Goal: Transaction & Acquisition: Purchase product/service

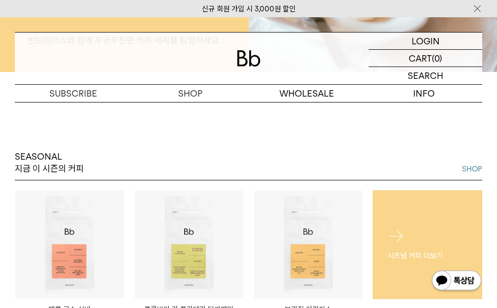
scroll to position [232, 0]
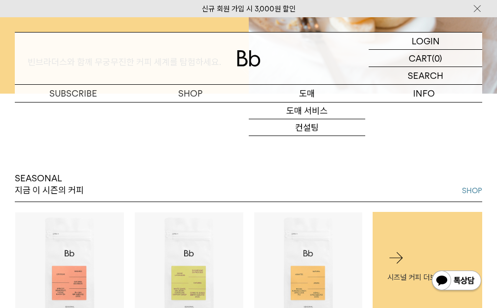
click at [306, 92] on p "도매" at bounding box center [307, 93] width 117 height 17
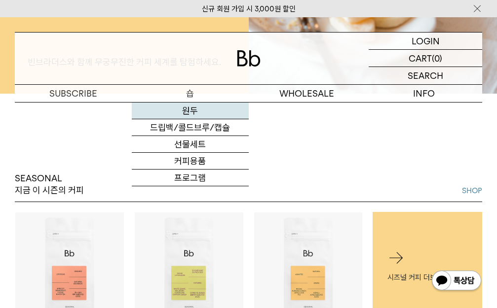
click at [199, 115] on link "원두" at bounding box center [190, 111] width 117 height 17
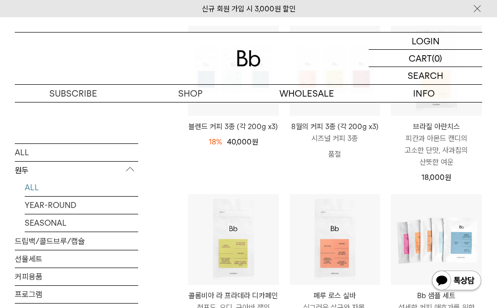
scroll to position [221, 0]
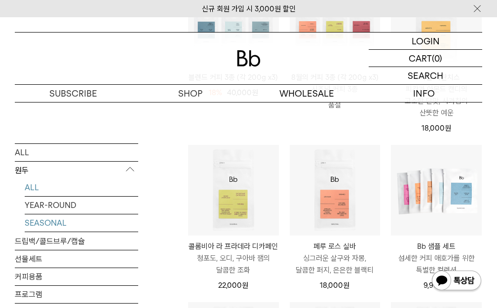
click at [52, 219] on link "SEASONAL" at bounding box center [81, 222] width 113 height 17
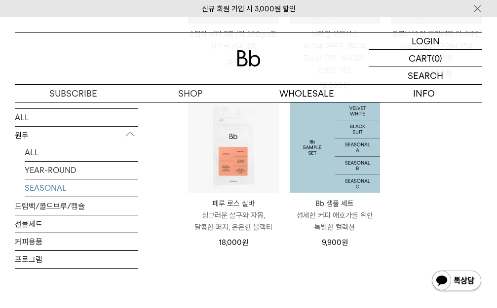
scroll to position [215, 0]
